Goal: Check status: Check status

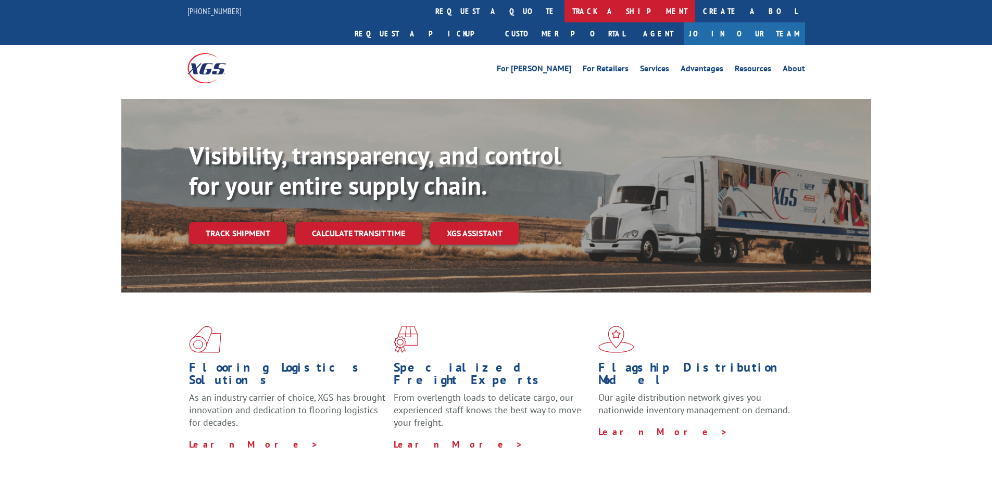
click at [564, 14] on link "track a shipment" at bounding box center [629, 11] width 131 height 22
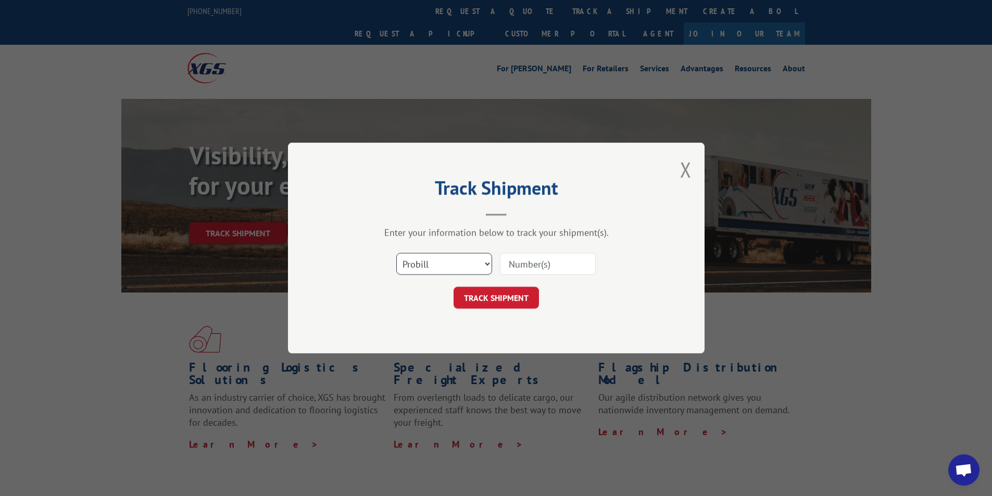
click at [416, 265] on select "Select category... Probill BOL PO" at bounding box center [444, 264] width 96 height 22
select select "po"
click at [396, 253] on select "Select category... Probill BOL PO" at bounding box center [444, 264] width 96 height 22
paste input "42542428"
type input "42542428"
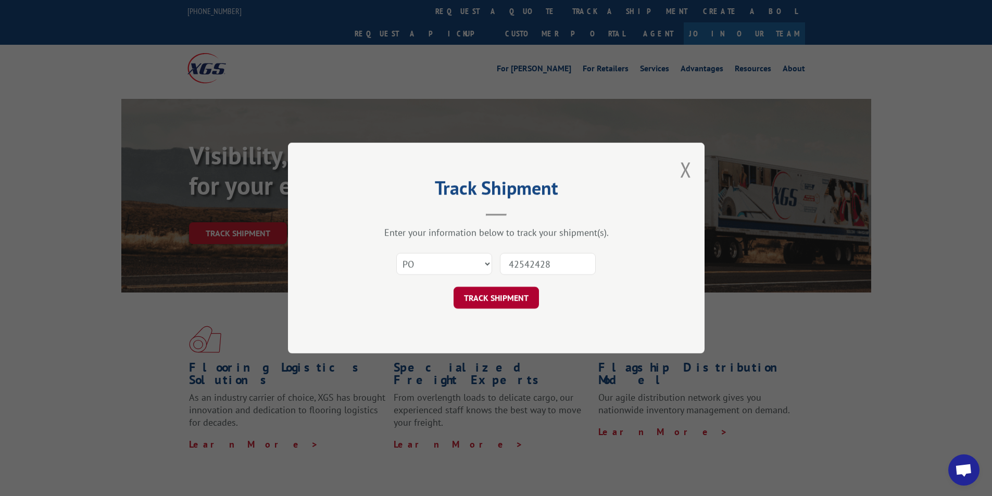
click at [495, 303] on button "TRACK SHIPMENT" at bounding box center [495, 298] width 85 height 22
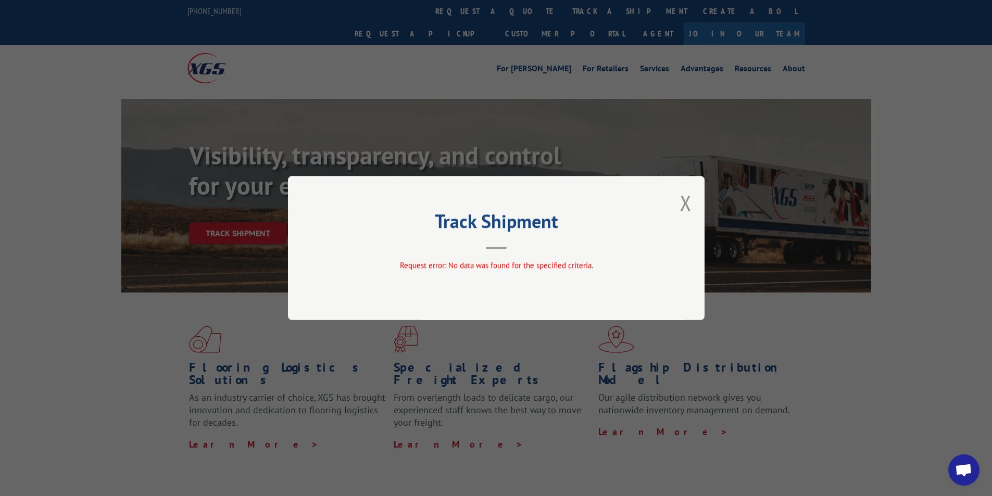
drag, startPoint x: 689, startPoint y: 206, endPoint x: 650, endPoint y: 196, distance: 40.8
click at [689, 206] on button "Close modal" at bounding box center [685, 203] width 11 height 28
